Goal: Task Accomplishment & Management: Manage account settings

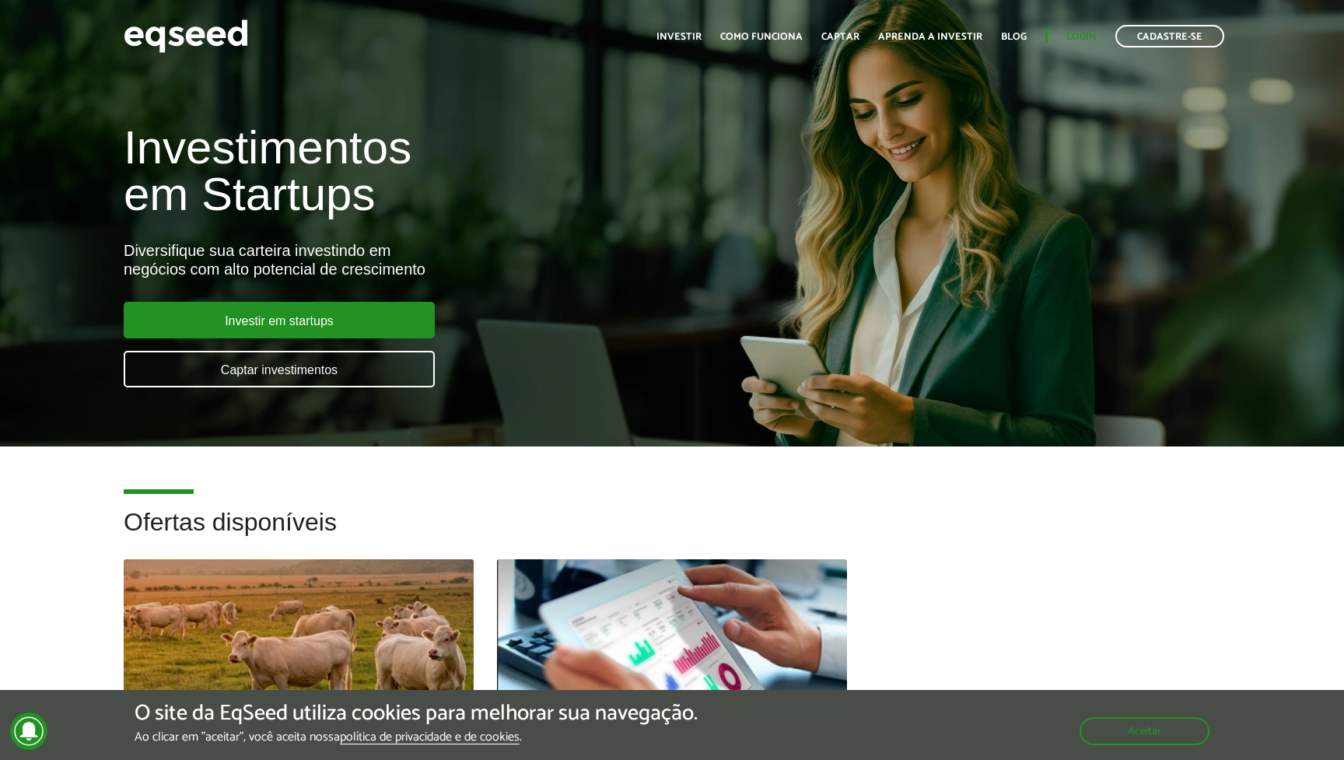
click at [1086, 35] on link "Login" at bounding box center [1081, 37] width 30 height 10
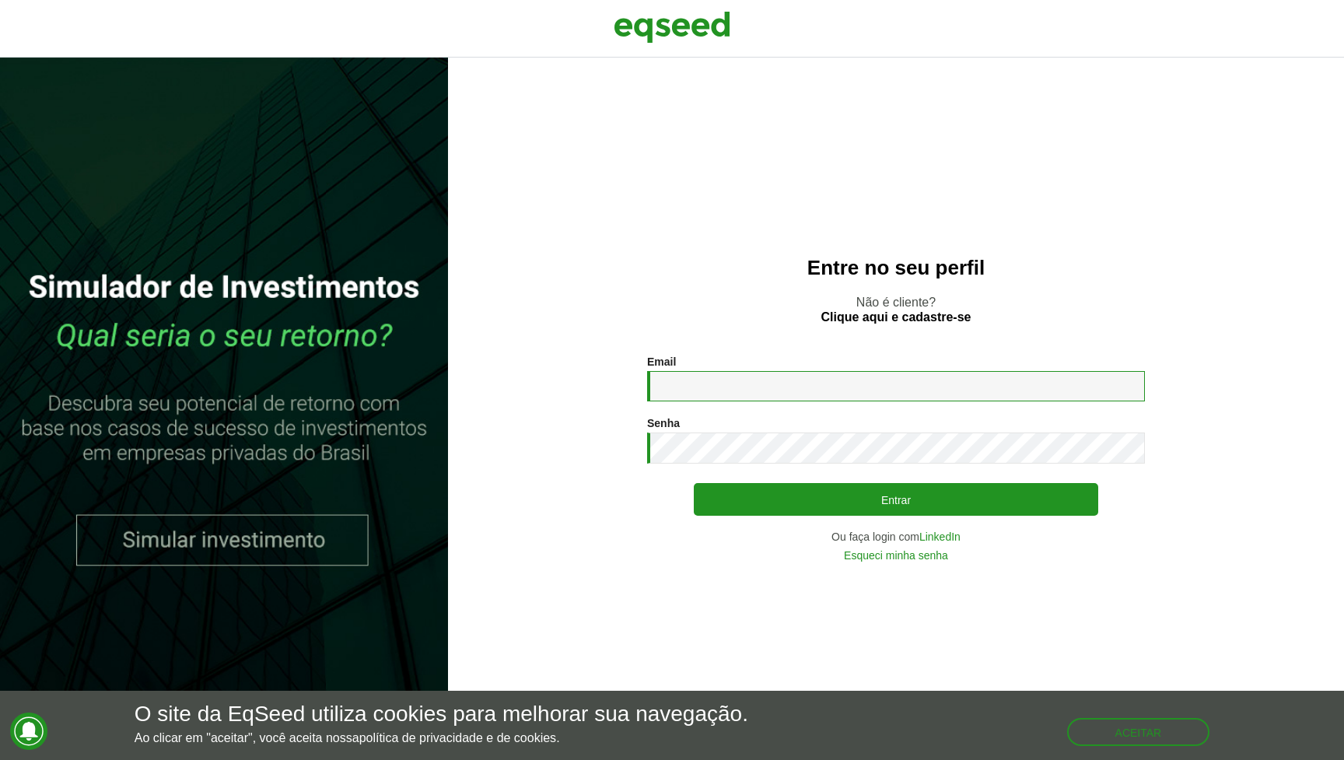
type input "**********"
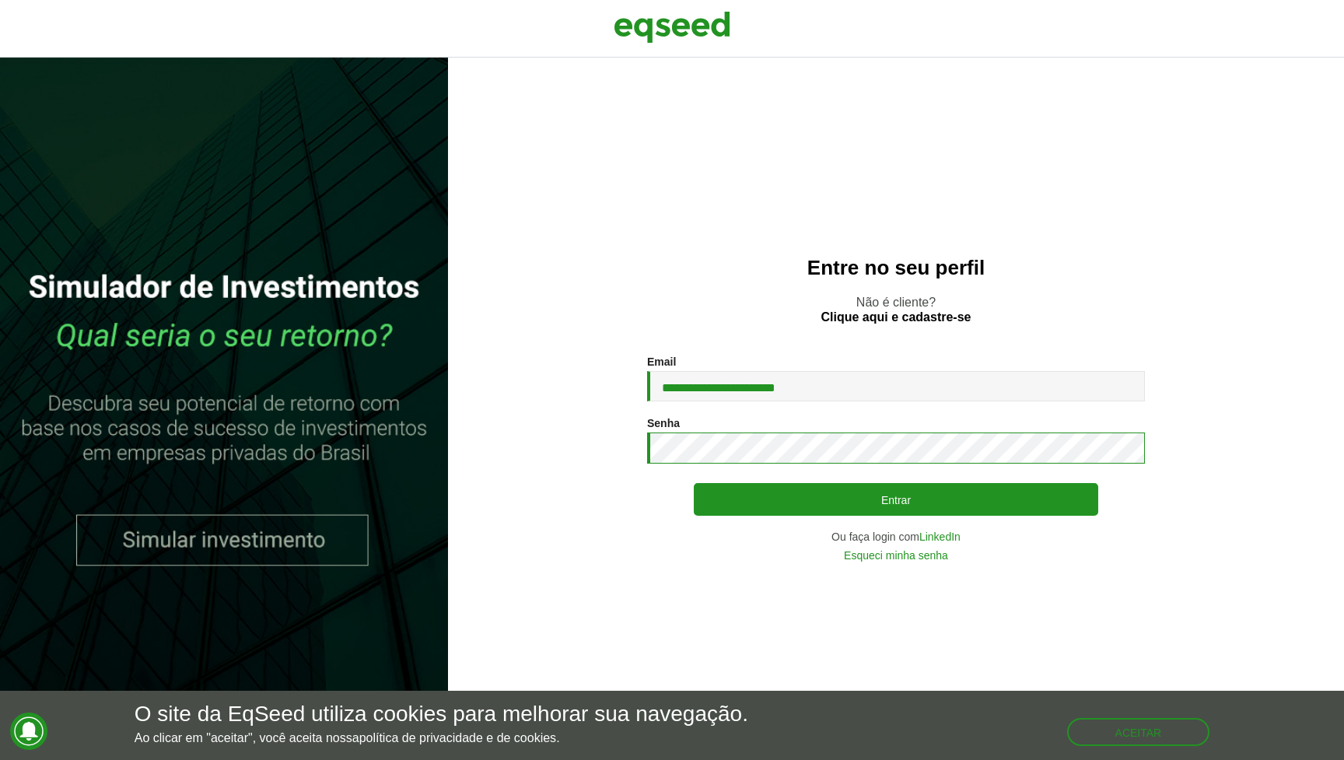
click at [895, 499] on button "Entrar" at bounding box center [896, 499] width 404 height 33
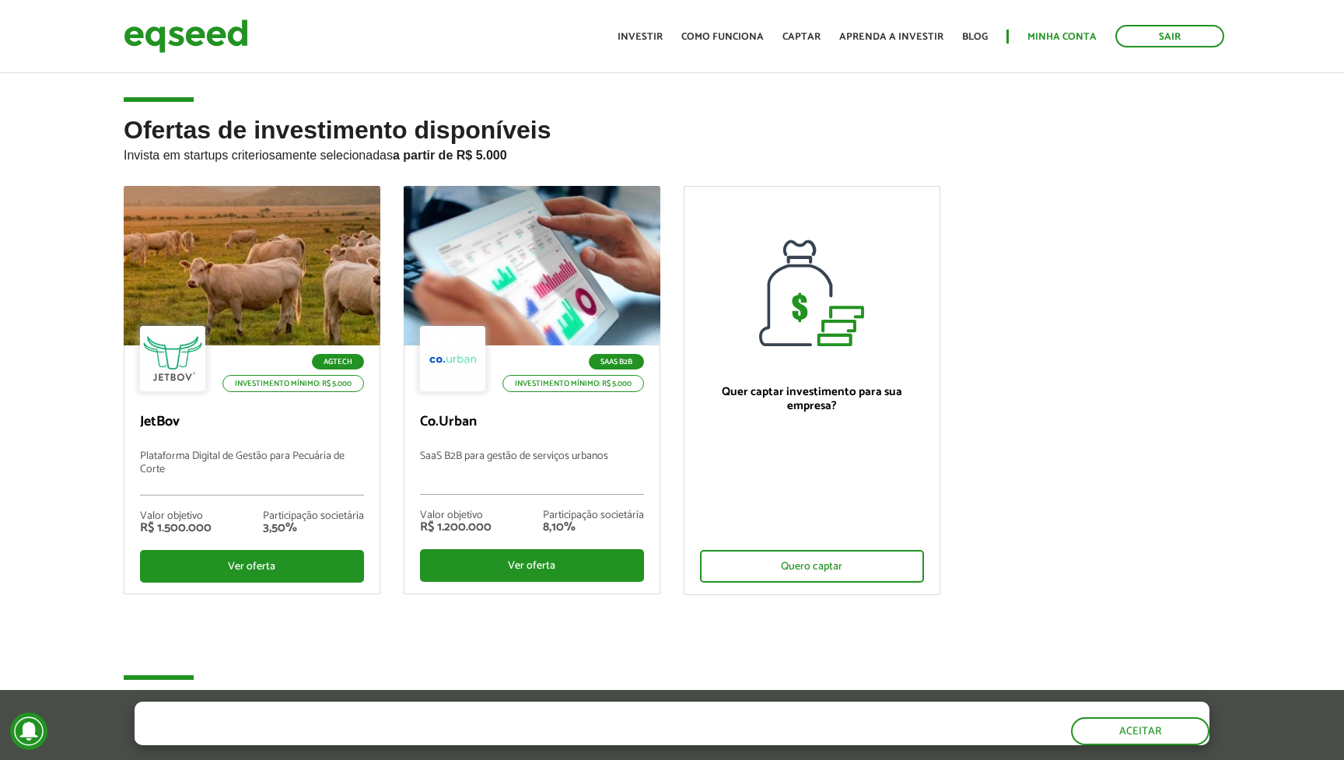
click at [1079, 37] on link "Minha conta" at bounding box center [1062, 37] width 69 height 10
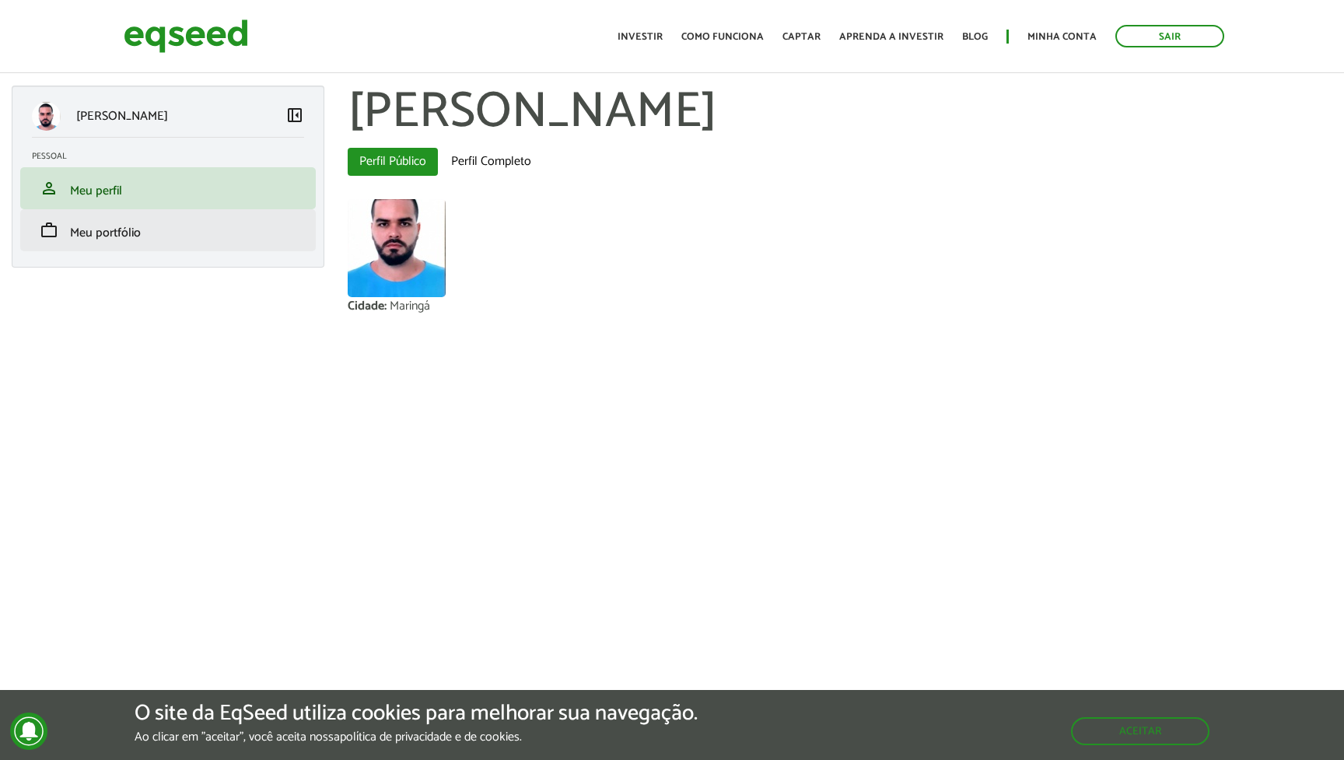
click at [169, 223] on link "work Meu portfólio" at bounding box center [168, 230] width 272 height 19
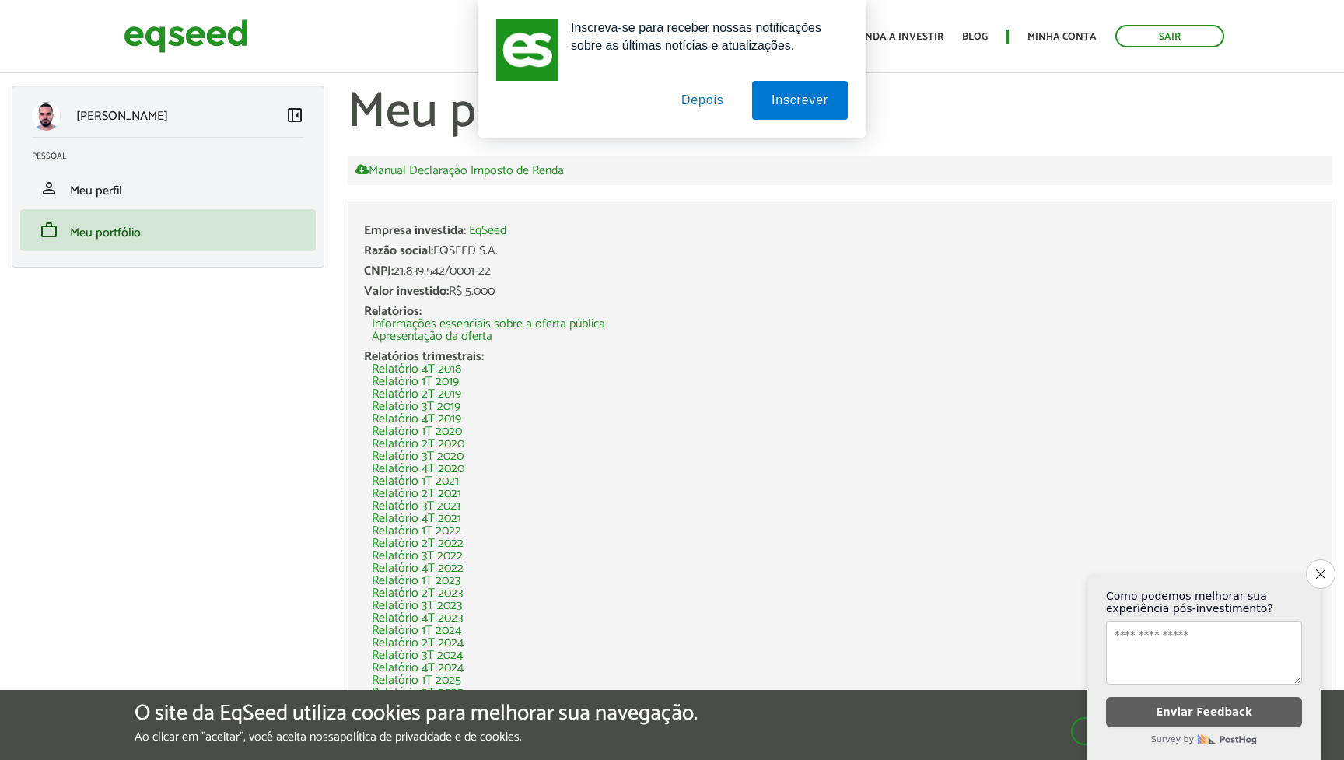
click at [691, 100] on button "Depois" at bounding box center [703, 100] width 82 height 39
